Goal: Communication & Community: Answer question/provide support

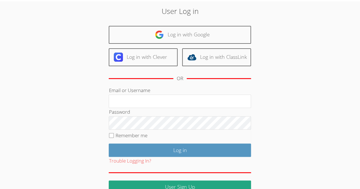
scroll to position [31, 0]
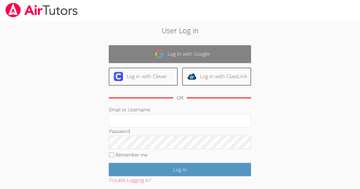
click at [139, 57] on link "Log in with Google" at bounding box center [180, 54] width 142 height 18
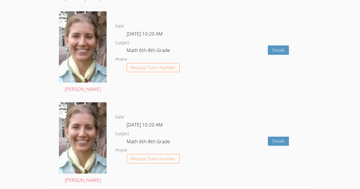
scroll to position [983, 0]
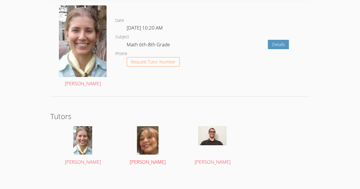
click at [148, 136] on img at bounding box center [148, 140] width 22 height 28
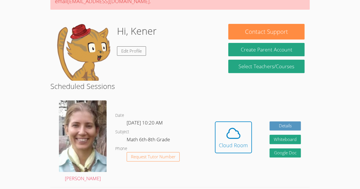
scroll to position [69, 0]
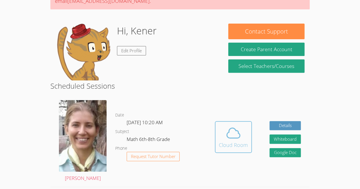
click at [227, 137] on icon at bounding box center [233, 133] width 13 height 10
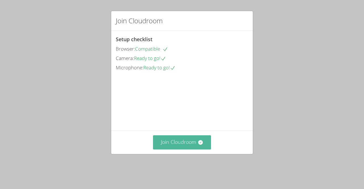
click at [181, 147] on button "Join Cloudroom" at bounding box center [182, 142] width 58 height 14
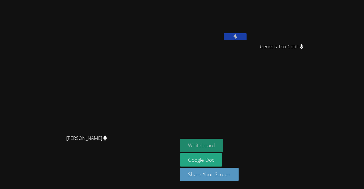
click at [223, 146] on button "Whiteboard" at bounding box center [201, 145] width 43 height 13
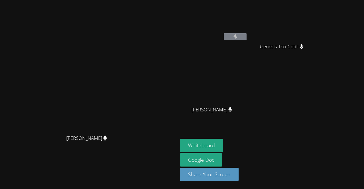
drag, startPoint x: 283, startPoint y: 107, endPoint x: 279, endPoint y: 103, distance: 6.2
click at [248, 103] on div "Maria Alvarado-Sebastian Maria Alvarado-Sebastian" at bounding box center [214, 95] width 68 height 61
click at [132, 105] on video at bounding box center [88, 83] width 85 height 98
click at [318, 108] on div "Kener Rubio Hernandez Genesis Teo-Cotill Genesis Teo-Cotill Maria Alvarado-Seba…" at bounding box center [249, 64] width 138 height 124
drag, startPoint x: 262, startPoint y: 89, endPoint x: 292, endPoint y: 57, distance: 43.7
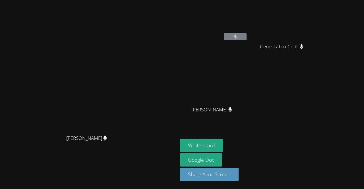
click at [292, 57] on div "Kener Rubio Hernandez Genesis Teo-Cotill Genesis Teo-Cotill Maria Alvarado-Seba…" at bounding box center [249, 64] width 138 height 124
drag, startPoint x: 321, startPoint y: 30, endPoint x: 253, endPoint y: 92, distance: 92.0
click at [253, 92] on div "Kener Rubio Hernandez Genesis Teo-Cotill Genesis Teo-Cotill Maria Alvarado-Seba…" at bounding box center [249, 64] width 138 height 124
drag, startPoint x: 320, startPoint y: 22, endPoint x: 250, endPoint y: 85, distance: 93.6
click at [250, 85] on div "Kener Rubio Hernandez Genesis Teo-Cotill Genesis Teo-Cotill Maria Alvarado-Seba…" at bounding box center [249, 64] width 138 height 124
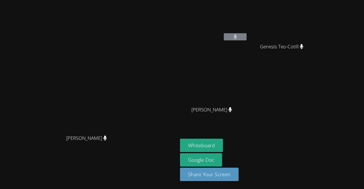
drag, startPoint x: 226, startPoint y: 69, endPoint x: 219, endPoint y: 60, distance: 10.7
click at [219, 60] on div "Diana Andrade Diana Andrade Kener Rubio Hernandez Genesis Teo-Cotill Genesis Te…" at bounding box center [182, 94] width 364 height 189
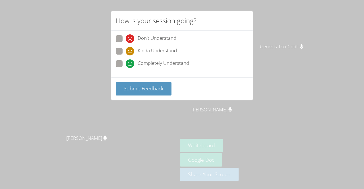
click at [126, 68] on span at bounding box center [126, 68] width 0 height 0
click at [126, 60] on input "Completely Understand" at bounding box center [128, 62] width 5 height 5
radio input "true"
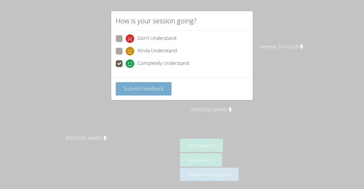
click at [147, 89] on span "Submit Feedback" at bounding box center [144, 88] width 40 height 7
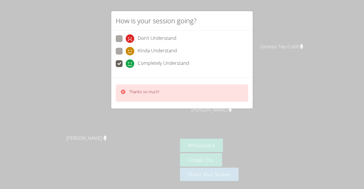
click at [123, 91] on icon at bounding box center [123, 92] width 5 height 5
